Goal: Task Accomplishment & Management: Manage account settings

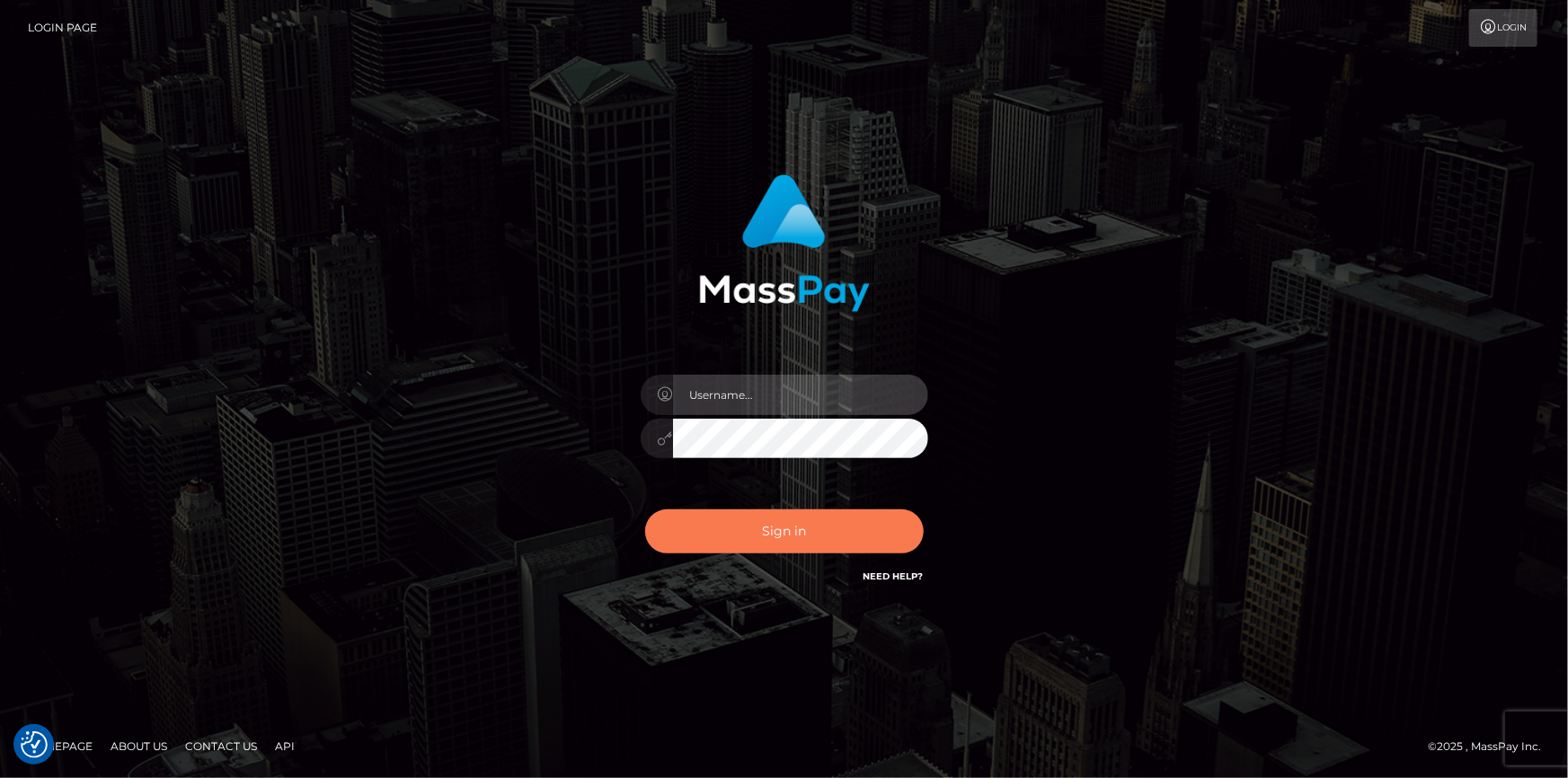
type input "dszikszai"
click at [702, 544] on button "Sign in" at bounding box center [784, 531] width 279 height 44
type input "dszikszai"
click at [685, 539] on button "Sign in" at bounding box center [784, 531] width 279 height 44
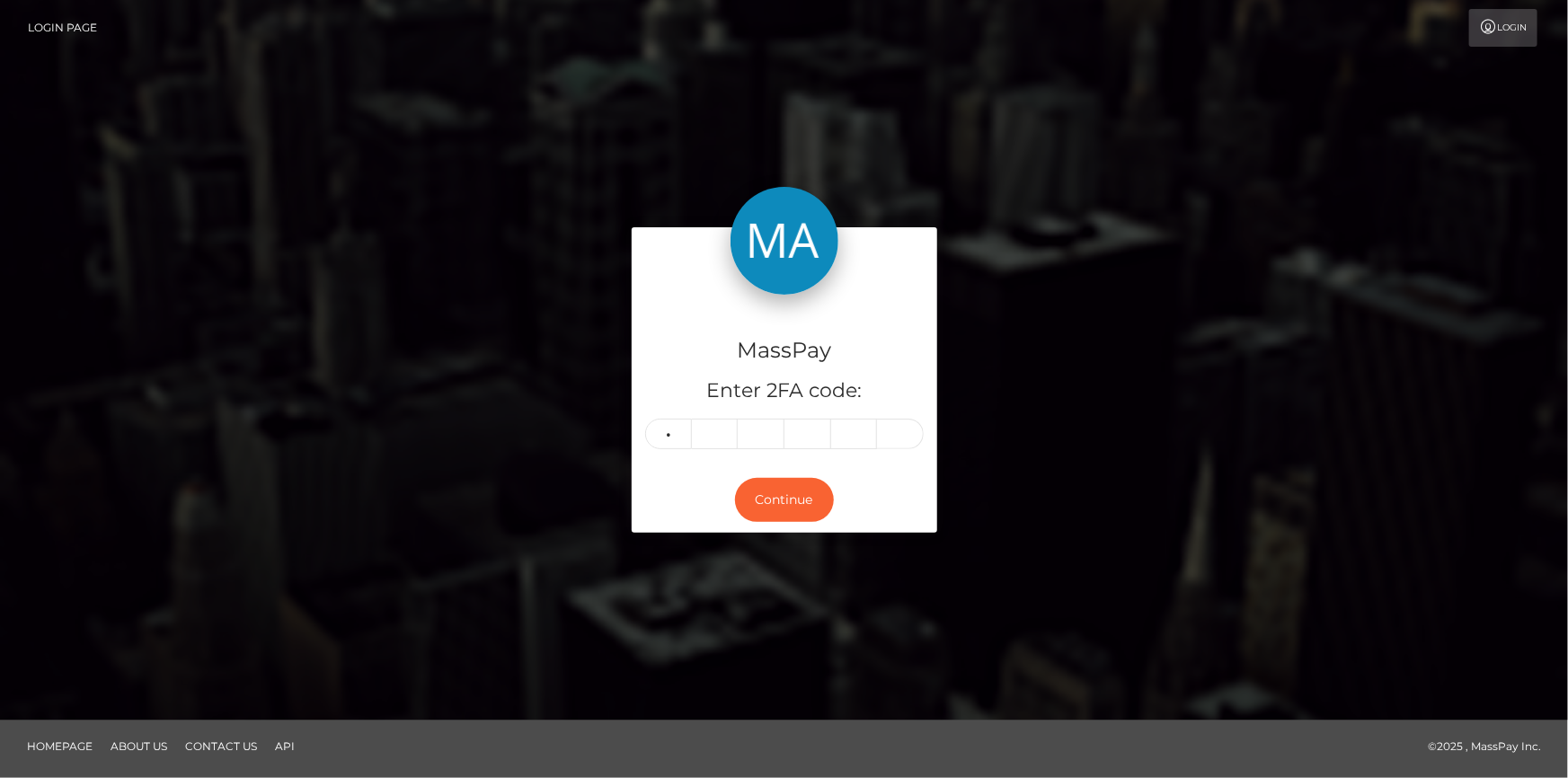
type input "5"
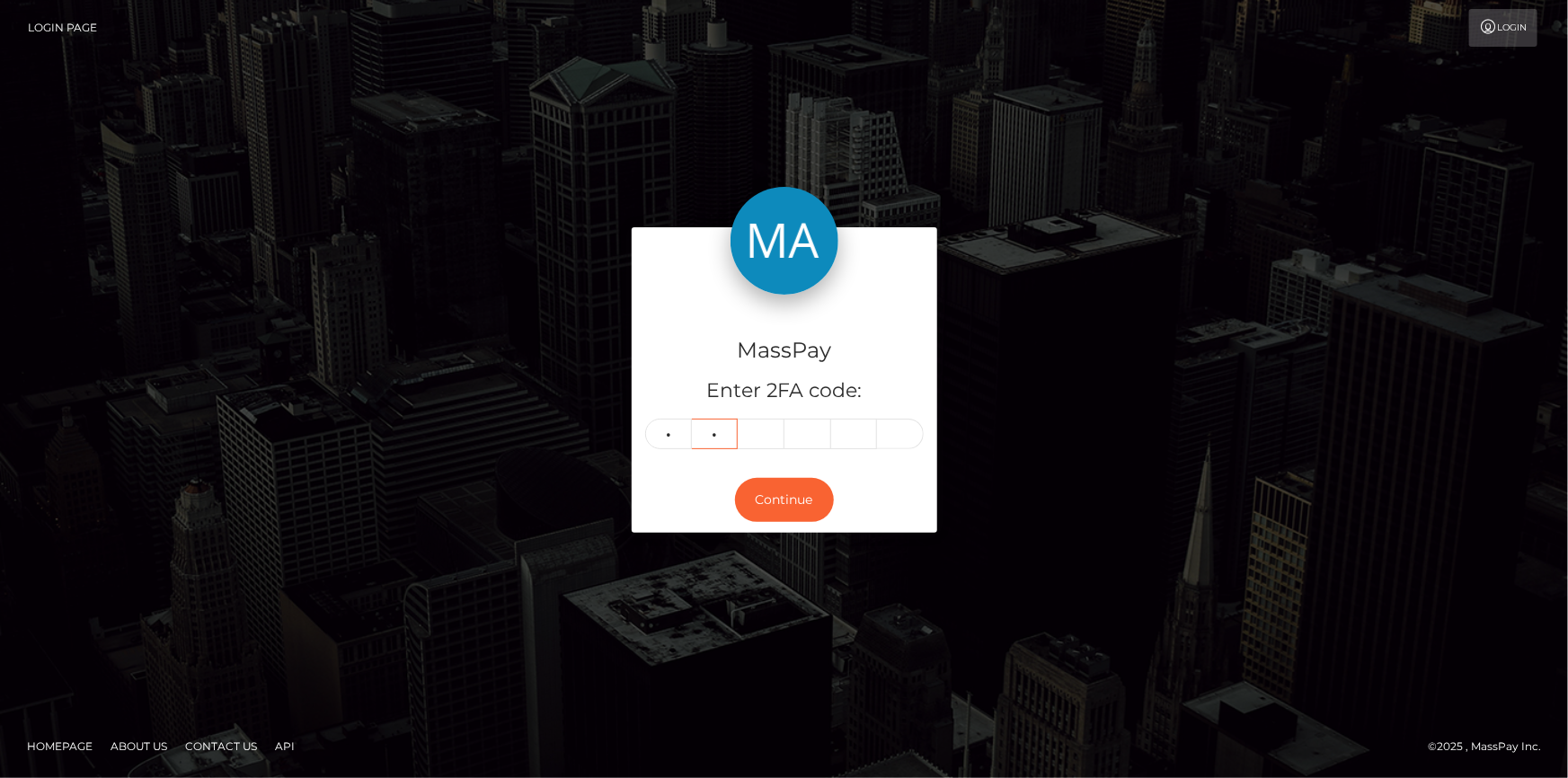
type input "3"
type input "7"
type input "5"
type input "7"
